Goal: Task Accomplishment & Management: Manage account settings

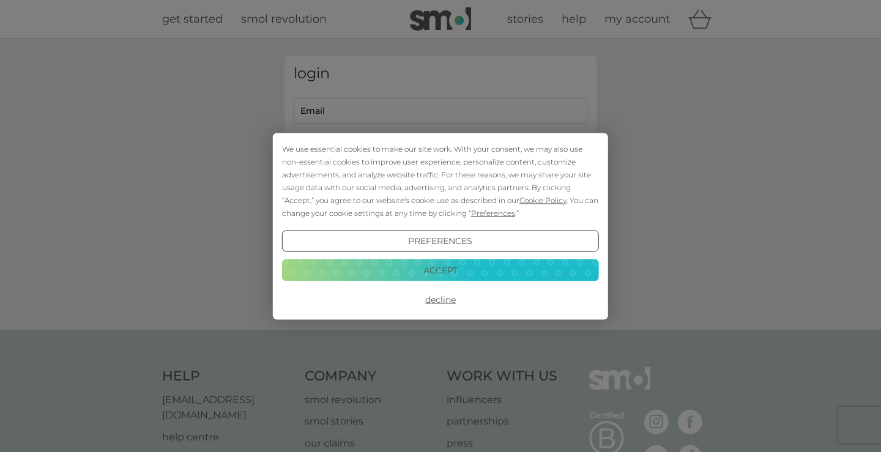
click at [454, 271] on button "Accept" at bounding box center [440, 270] width 317 height 22
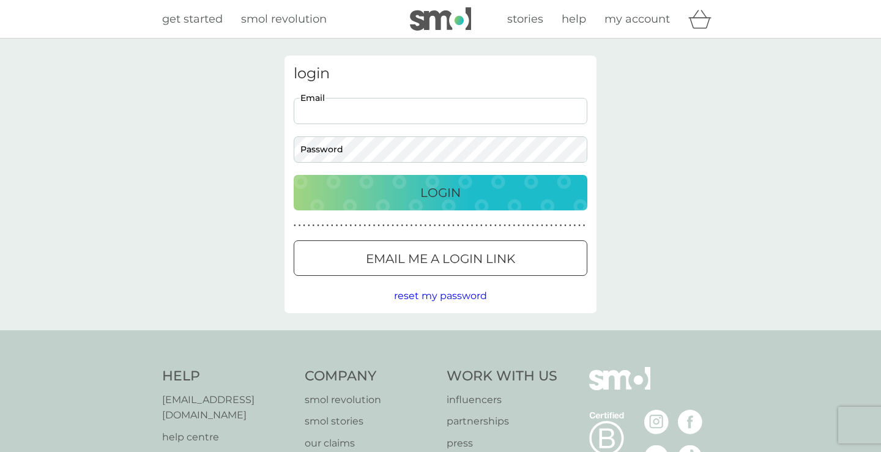
click at [436, 103] on input "Email" at bounding box center [441, 111] width 294 height 26
type input "michellewylee87@gmail.com"
click at [483, 172] on div "login michellewylee87@gmail.com Email Password Login ● ● ● ● ● ● ● ● ● ● ● ● ● …" at bounding box center [440, 184] width 312 height 257
click at [485, 189] on div "Login" at bounding box center [440, 193] width 269 height 20
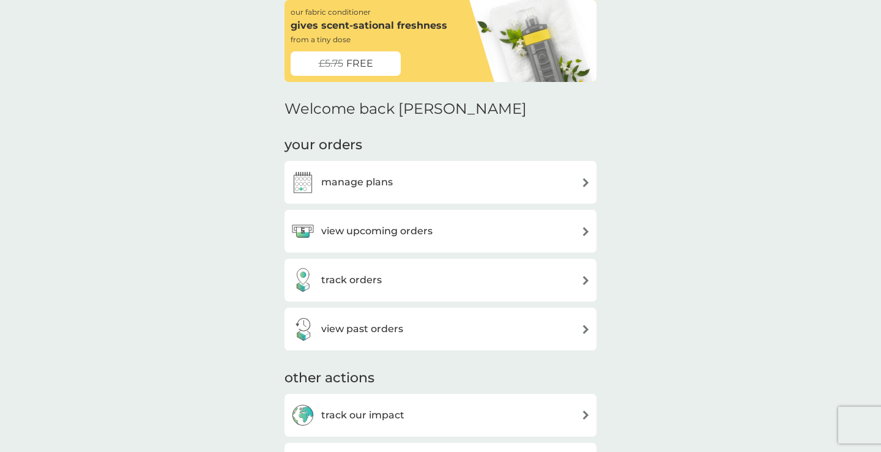
scroll to position [57, 0]
click at [498, 173] on div "manage plans" at bounding box center [440, 181] width 300 height 24
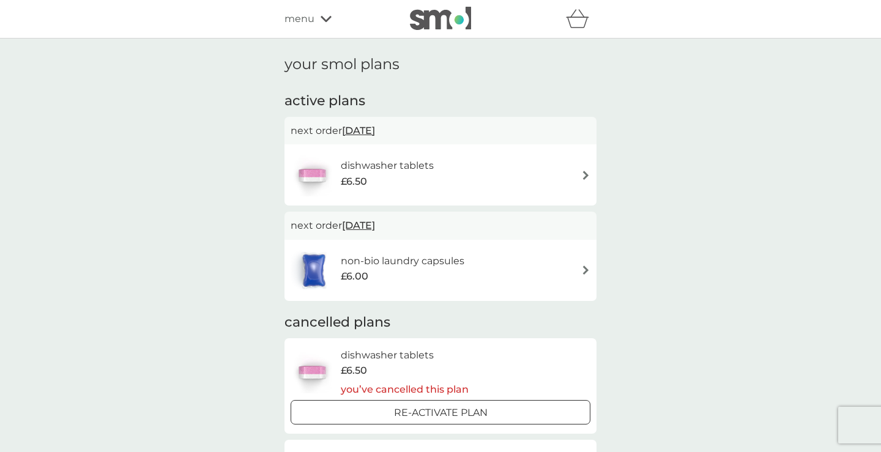
click at [375, 131] on span "[DATE]" at bounding box center [358, 131] width 33 height 24
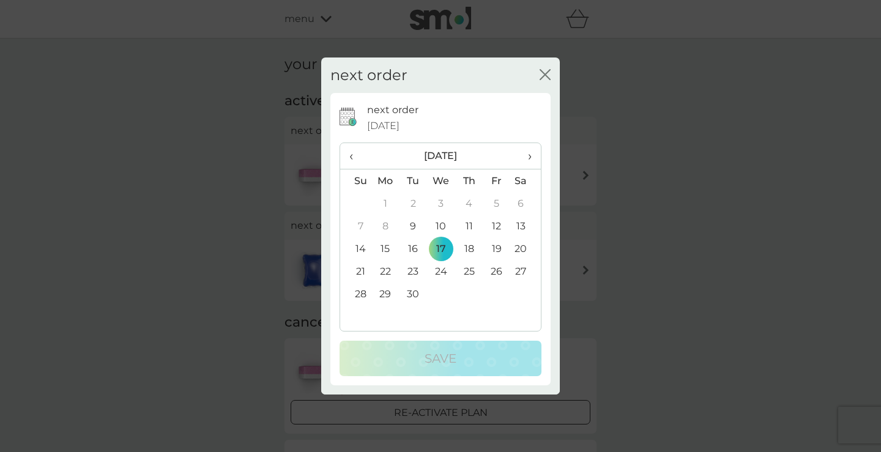
click at [410, 225] on td "9" at bounding box center [413, 226] width 28 height 23
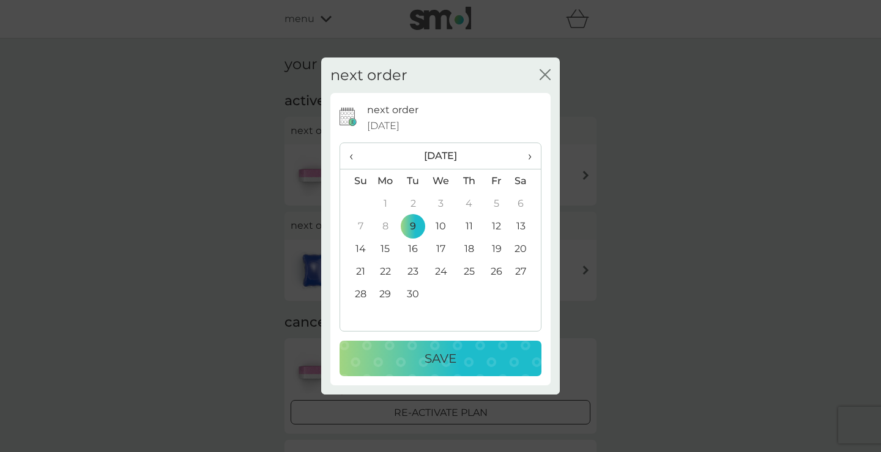
click at [423, 364] on div "Save" at bounding box center [440, 359] width 177 height 20
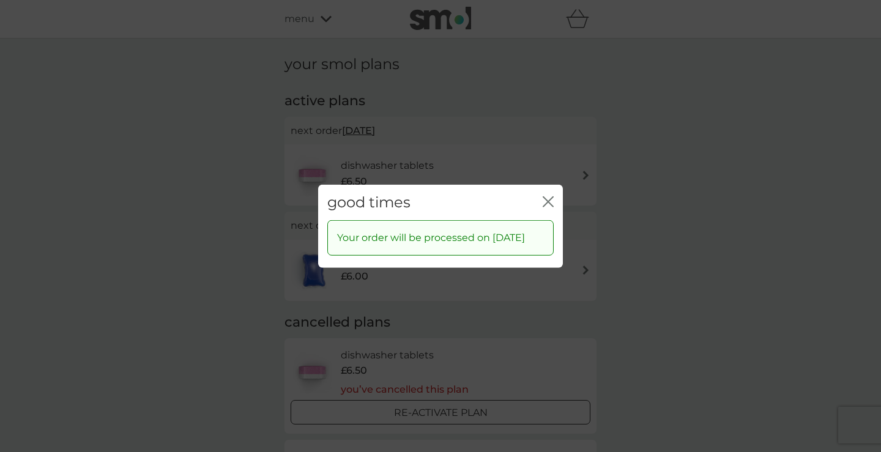
click at [549, 196] on icon "close" at bounding box center [550, 201] width 5 height 10
